Goal: Task Accomplishment & Management: Use online tool/utility

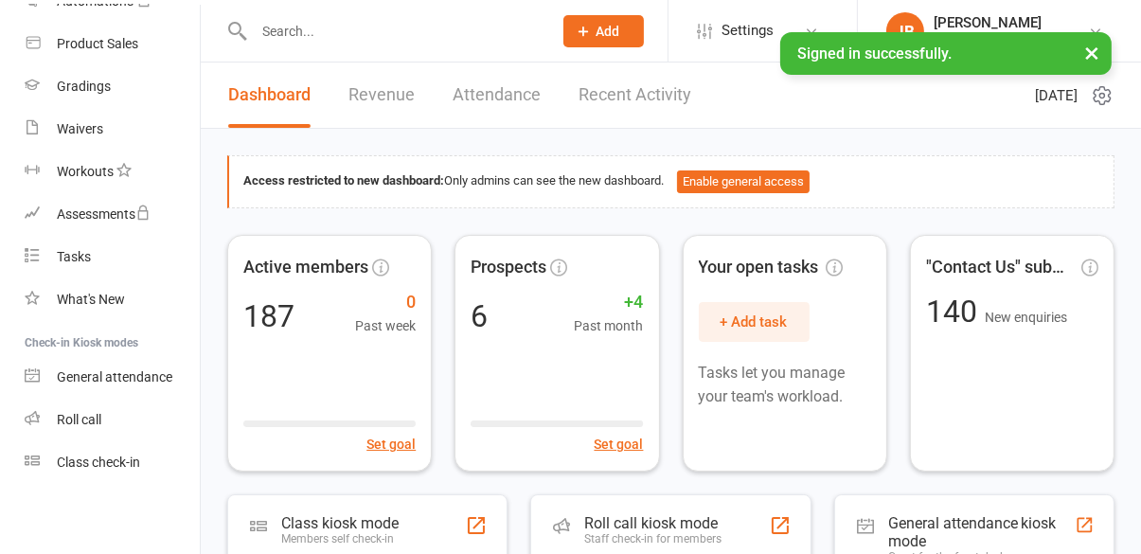
scroll to position [350, 0]
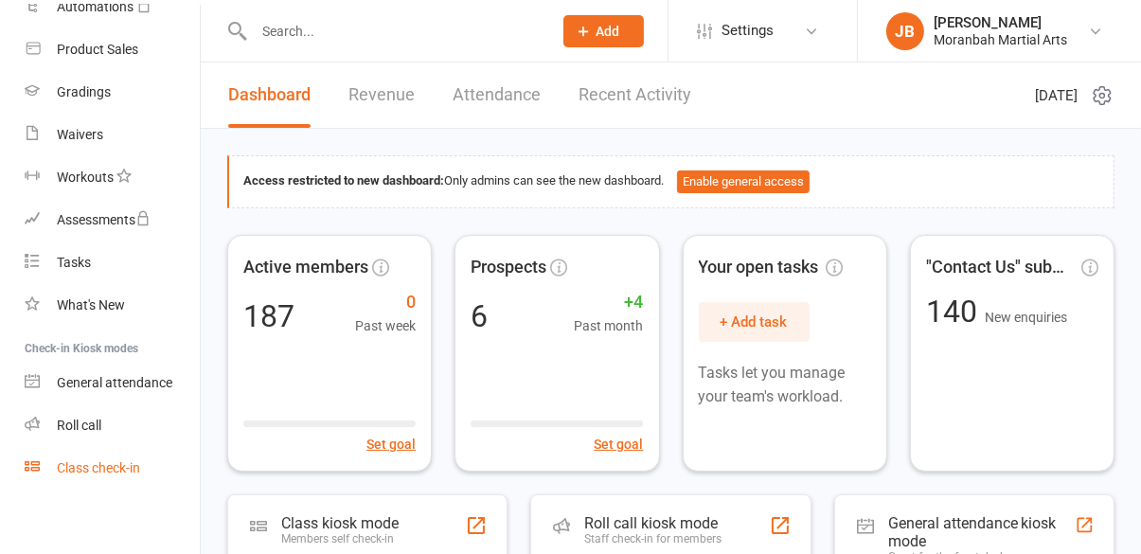
click at [136, 470] on div "Class check-in" at bounding box center [98, 467] width 83 height 15
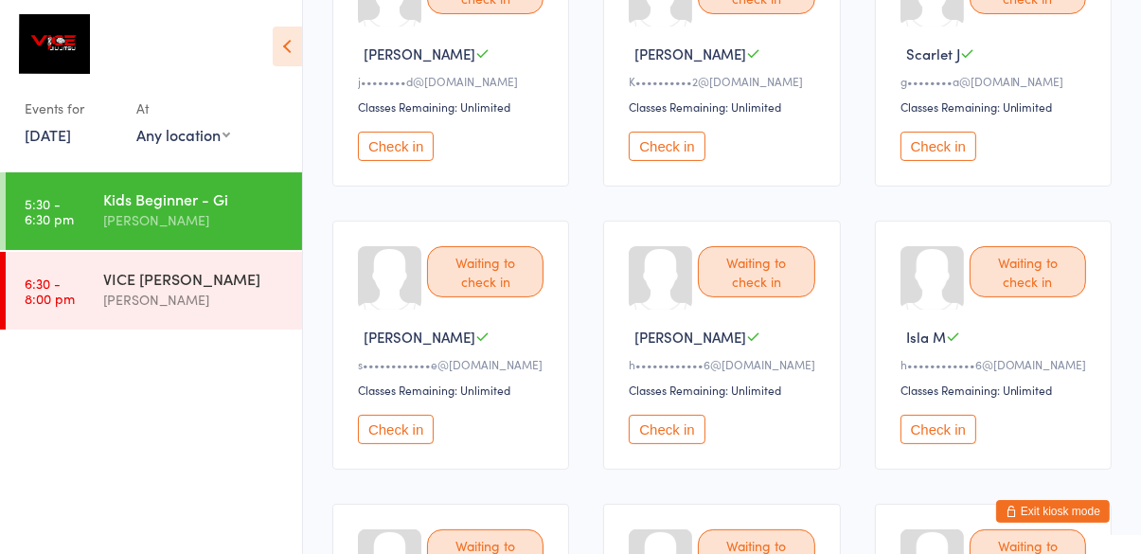
scroll to position [300, 0]
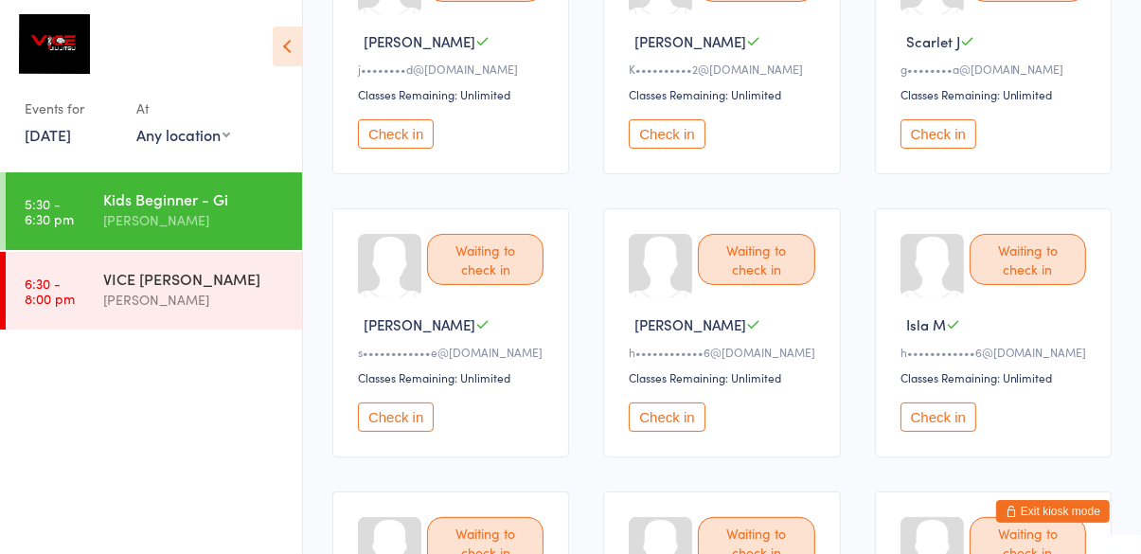
click at [402, 417] on button "Check in" at bounding box center [396, 417] width 76 height 29
click at [961, 425] on button "Check in" at bounding box center [939, 417] width 76 height 29
click at [675, 425] on button "Check in" at bounding box center [667, 417] width 76 height 29
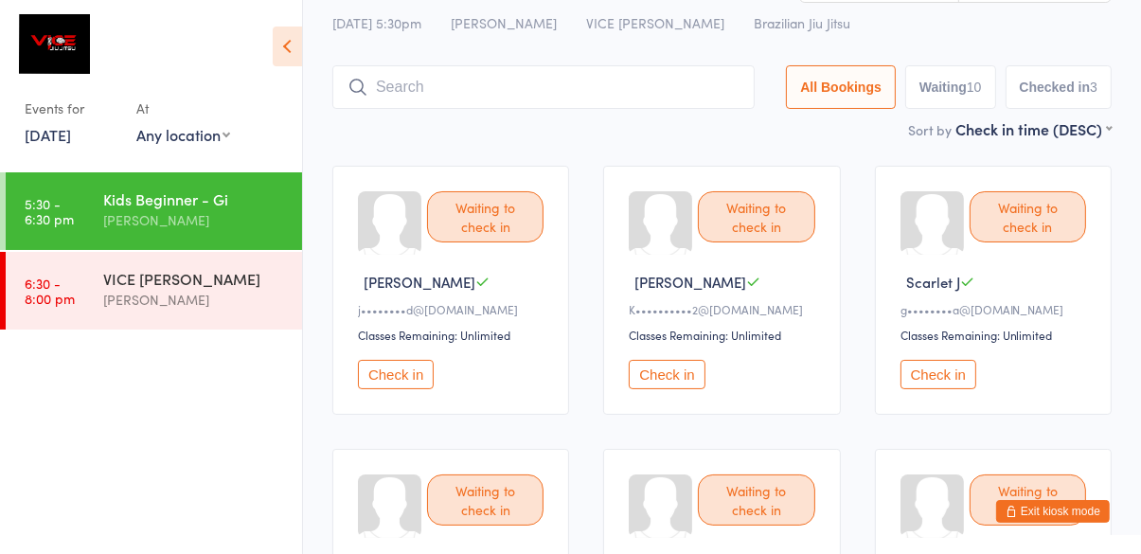
scroll to position [51, 0]
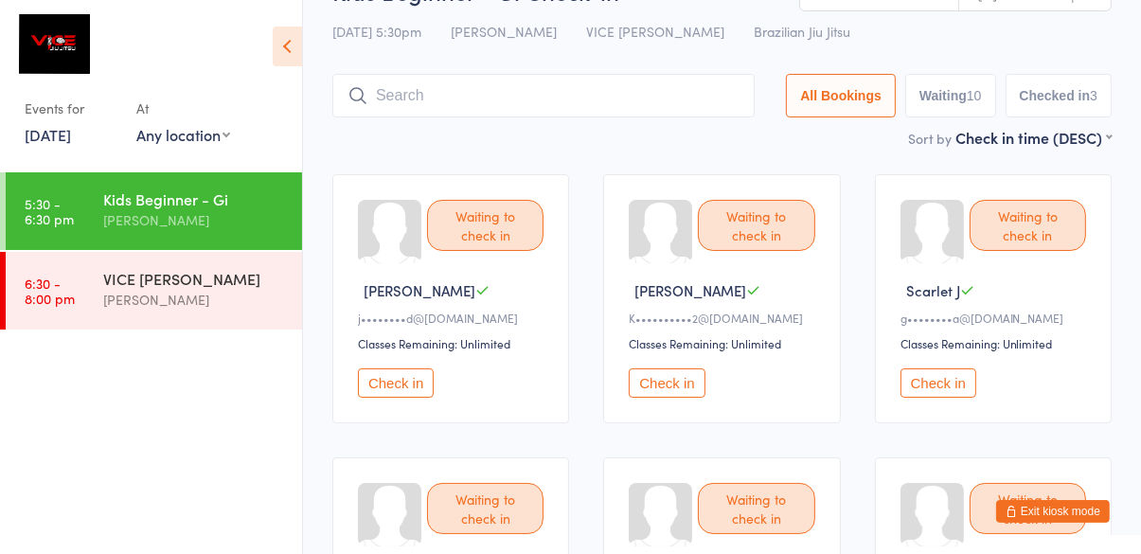
click at [951, 379] on button "Check in" at bounding box center [939, 382] width 76 height 29
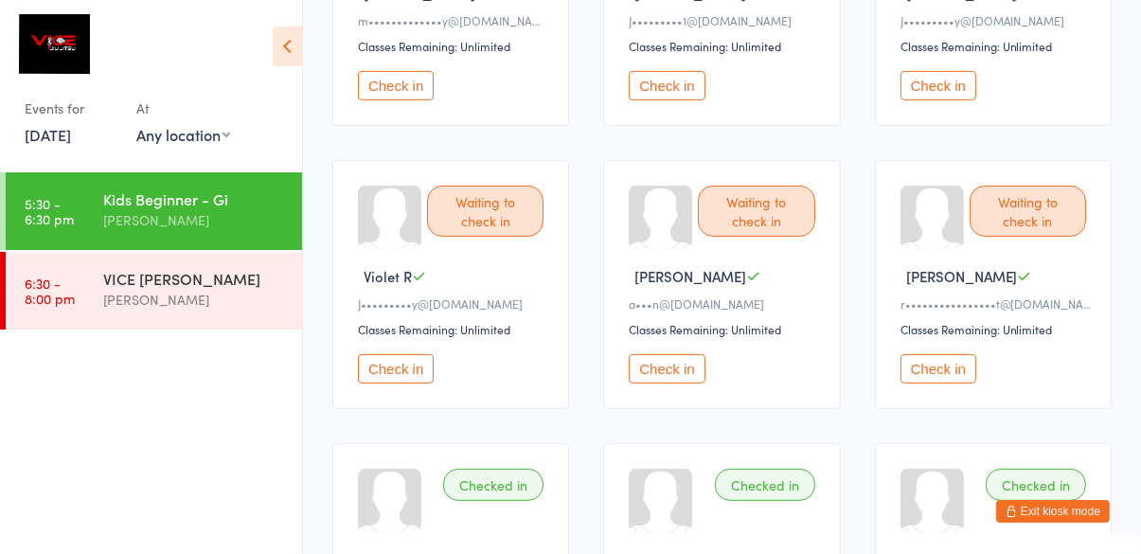
scroll to position [638, 0]
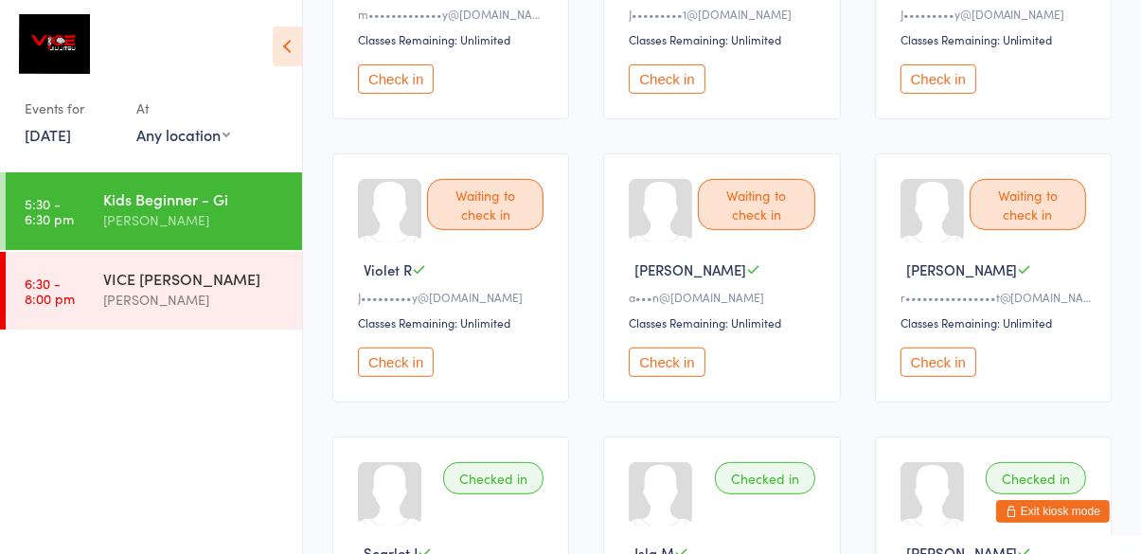
click at [688, 368] on button "Check in" at bounding box center [667, 362] width 76 height 29
